Goal: Task Accomplishment & Management: Use online tool/utility

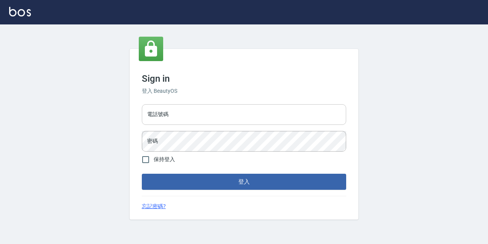
click at [182, 109] on input "電話號碼" at bounding box center [244, 114] width 204 height 21
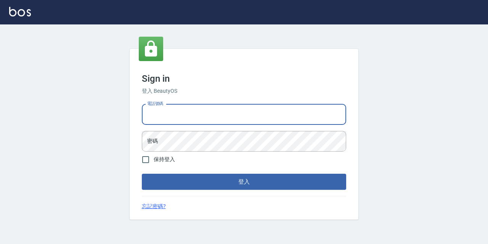
type input "0977888999"
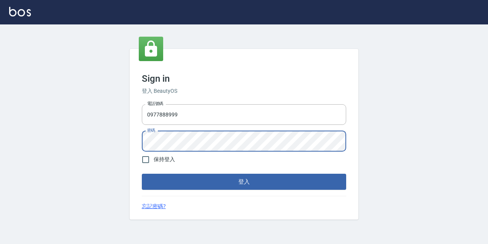
click at [142, 173] on button "登入" at bounding box center [244, 181] width 204 height 16
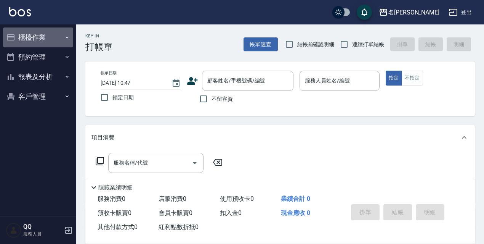
click at [22, 38] on button "櫃檯作業" at bounding box center [38, 37] width 70 height 20
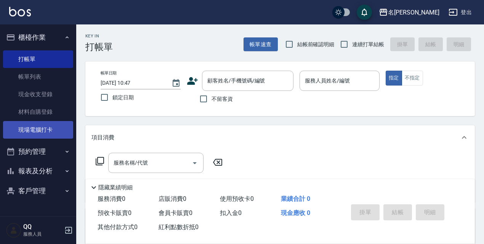
click at [42, 128] on link "現場電腦打卡" at bounding box center [38, 130] width 70 height 18
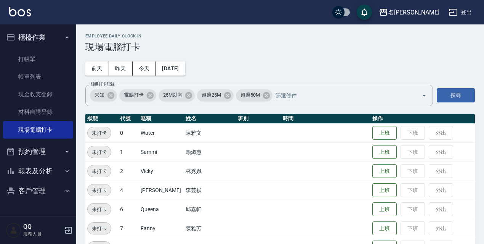
scroll to position [156, 0]
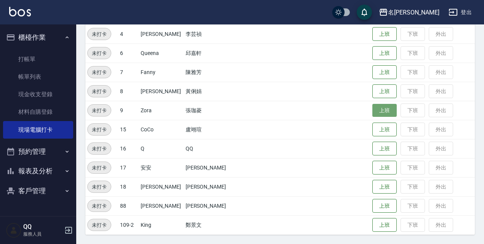
click at [378, 112] on button "上班" at bounding box center [384, 110] width 24 height 13
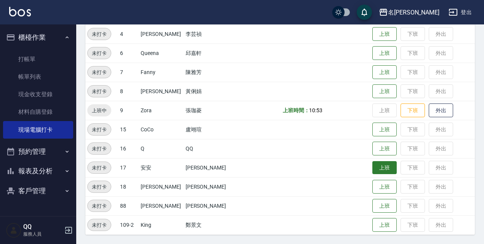
click at [382, 168] on button "上班" at bounding box center [384, 167] width 24 height 13
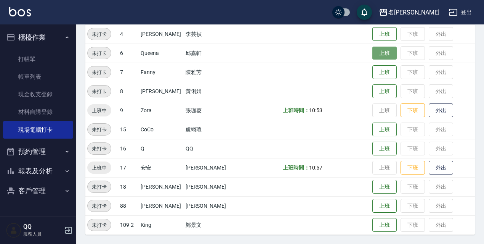
click at [385, 51] on button "上班" at bounding box center [384, 52] width 24 height 13
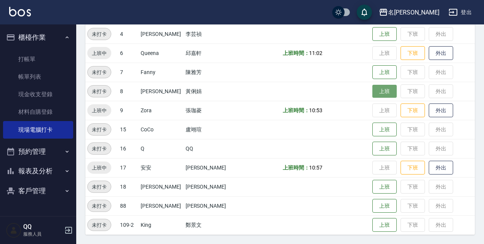
click at [372, 94] on button "上班" at bounding box center [384, 91] width 24 height 13
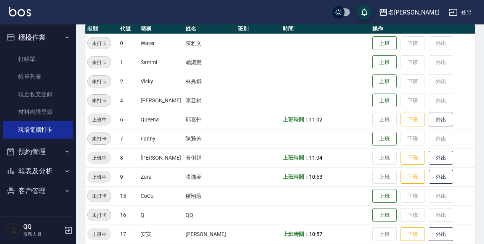
scroll to position [0, 0]
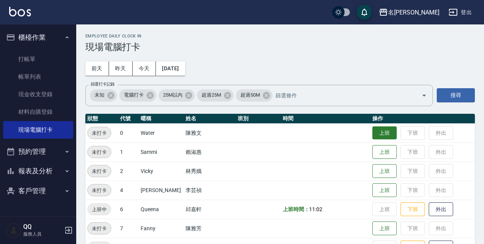
click at [375, 130] on button "上班" at bounding box center [384, 132] width 24 height 13
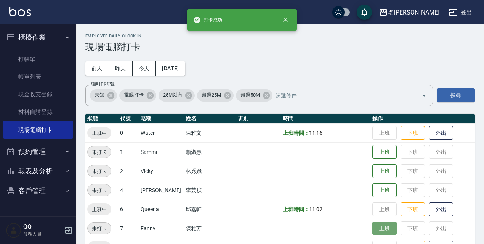
click at [378, 229] on button "上班" at bounding box center [384, 227] width 24 height 13
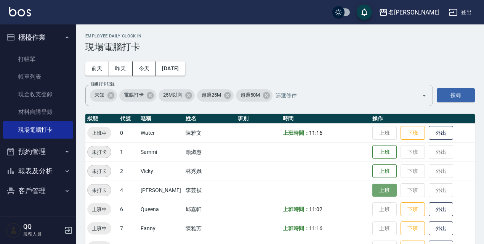
click at [372, 194] on button "上班" at bounding box center [384, 189] width 24 height 13
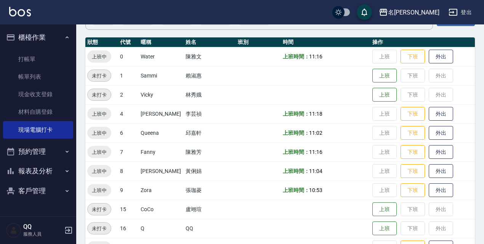
scroll to position [114, 0]
